Goal: Task Accomplishment & Management: Complete application form

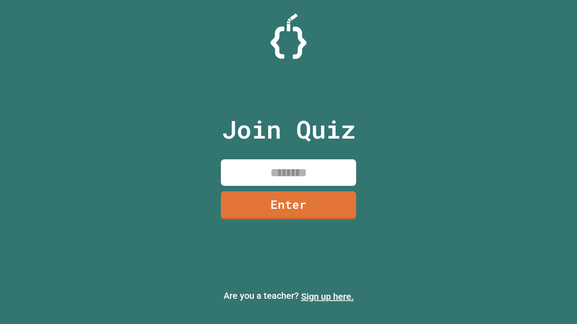
click at [327, 297] on link "Sign up here." at bounding box center [327, 297] width 53 height 11
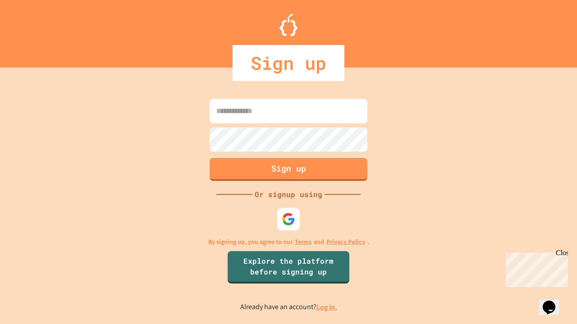
click at [327, 307] on link "Log in." at bounding box center [326, 307] width 21 height 9
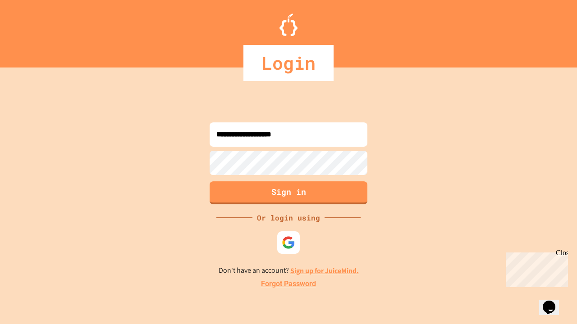
type input "**********"
